Goal: Complete application form

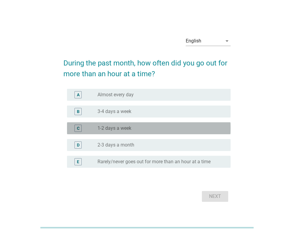
click at [124, 128] on label "1-2 days a week" at bounding box center [114, 128] width 34 height 6
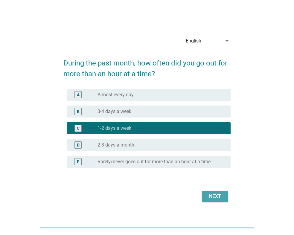
click at [213, 196] on div "Next" at bounding box center [214, 196] width 17 height 7
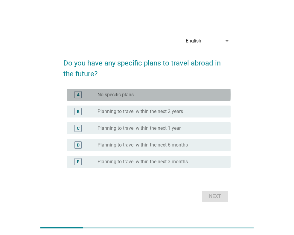
click at [127, 96] on label "No specific plans" at bounding box center [115, 95] width 36 height 6
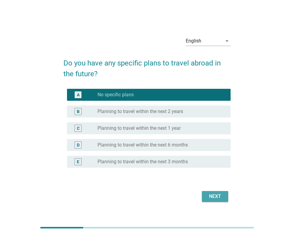
click at [213, 196] on div "Next" at bounding box center [214, 196] width 17 height 7
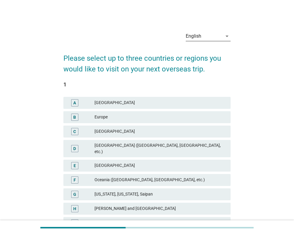
click at [209, 36] on div "English" at bounding box center [203, 36] width 36 height 10
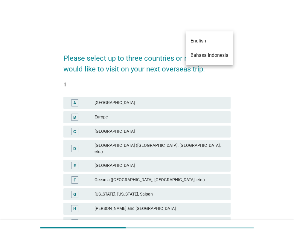
click at [211, 53] on div "Bahasa Indonesia" at bounding box center [209, 55] width 38 height 7
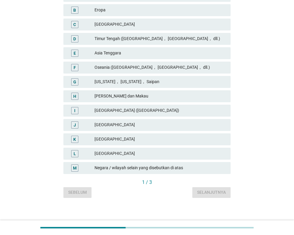
scroll to position [127, 0]
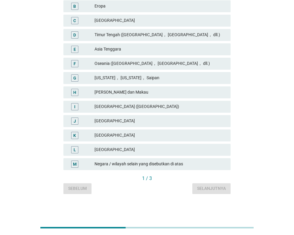
click at [75, 108] on div "I" at bounding box center [74, 106] width 1 height 6
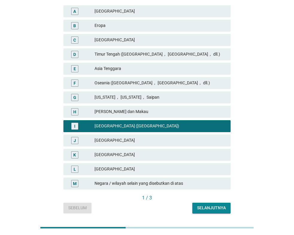
scroll to position [97, 0]
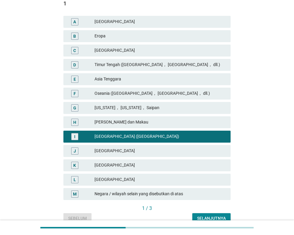
click at [150, 63] on div "Timur Tengah ([GEOGRAPHIC_DATA]， [GEOGRAPHIC_DATA]， dll.)" at bounding box center [159, 64] width 131 height 7
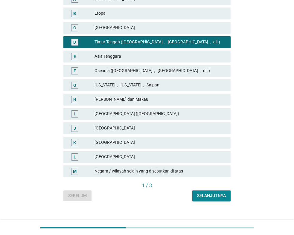
scroll to position [127, 0]
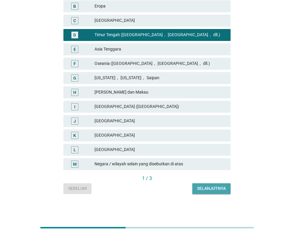
click at [206, 188] on div "Selanjutnya" at bounding box center [211, 188] width 29 height 6
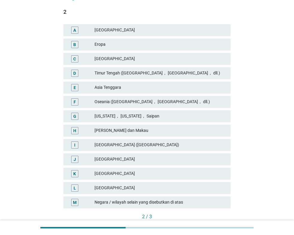
scroll to position [90, 0]
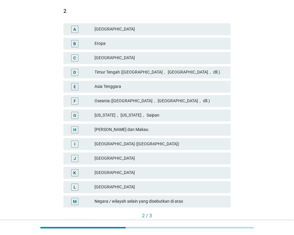
click at [166, 146] on div "[GEOGRAPHIC_DATA] ([GEOGRAPHIC_DATA])" at bounding box center [159, 143] width 131 height 7
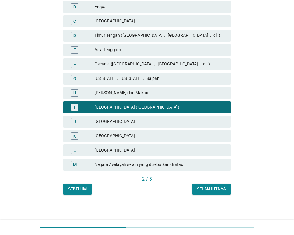
scroll to position [127, 0]
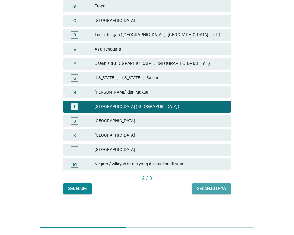
click at [205, 190] on div "Selanjutnya" at bounding box center [211, 188] width 29 height 6
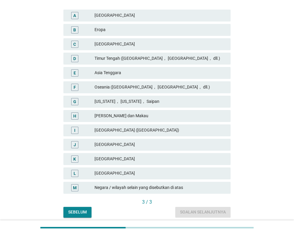
scroll to position [119, 0]
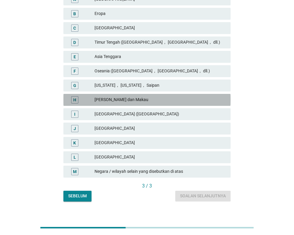
click at [125, 99] on div "[PERSON_NAME] dan Makau" at bounding box center [159, 99] width 131 height 7
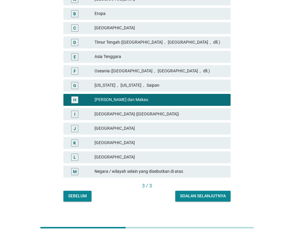
click at [196, 196] on div "Soalan selanjutnya" at bounding box center [203, 196] width 46 height 6
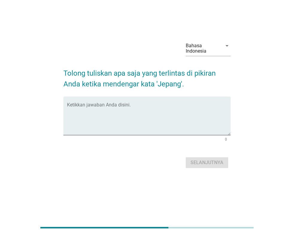
scroll to position [0, 0]
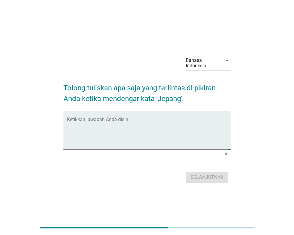
click at [106, 121] on textarea "Ketikkan jawaban Anda disini." at bounding box center [148, 133] width 163 height 31
type textarea "b"
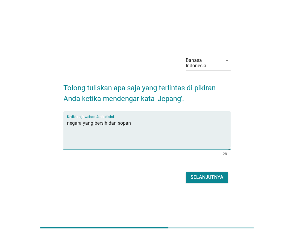
type textarea "negara yang bersih dan sopan"
click at [193, 176] on div "Selanjutnya" at bounding box center [206, 176] width 33 height 7
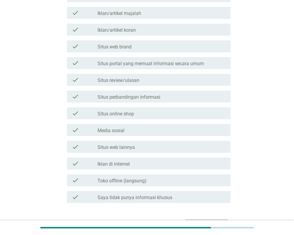
scroll to position [179, 0]
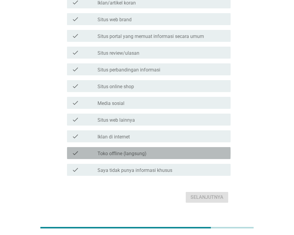
click at [134, 153] on label "Toko offline (langsung)" at bounding box center [121, 153] width 49 height 6
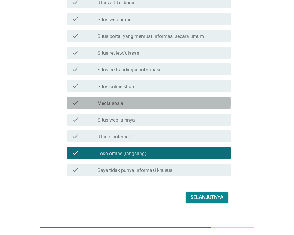
click at [163, 103] on div "check_box_outline_blank Media sosial" at bounding box center [161, 102] width 128 height 7
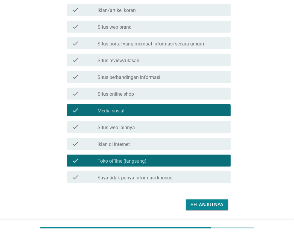
scroll to position [190, 0]
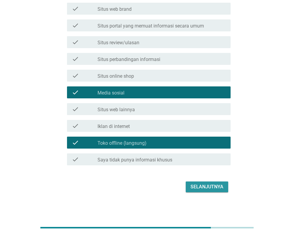
click at [212, 186] on div "Selanjutnya" at bounding box center [206, 186] width 33 height 7
